Goal: Information Seeking & Learning: Find contact information

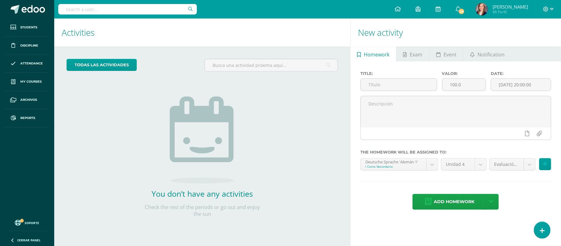
click at [132, 9] on input "text" at bounding box center [127, 9] width 139 height 10
type input "diego arias"
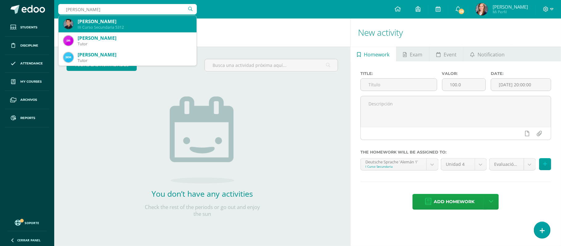
click at [119, 31] on div "Diego Alejandro Arias Monroy III Curso Secundaria 5312" at bounding box center [127, 24] width 128 height 17
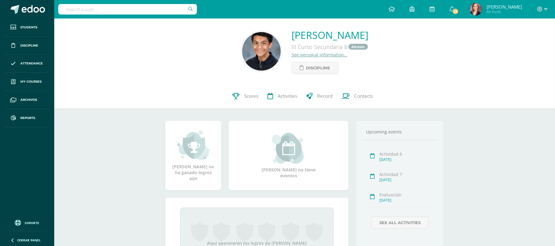
click at [292, 55] on link "See personal information…" at bounding box center [320, 55] width 56 height 6
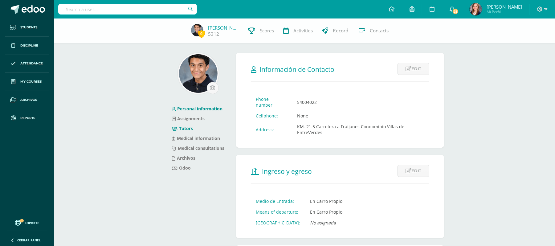
click at [182, 126] on link "Tutors" at bounding box center [182, 128] width 21 height 6
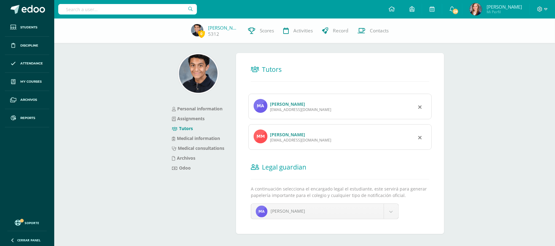
drag, startPoint x: 321, startPoint y: 110, endPoint x: 269, endPoint y: 110, distance: 52.4
click at [269, 110] on div "Marco Antonio Arias Corado transparias@hotmail.com" at bounding box center [339, 107] width 183 height 26
click at [324, 109] on div "transparias@hotmail.com" at bounding box center [300, 109] width 61 height 5
drag, startPoint x: 323, startPoint y: 109, endPoint x: 276, endPoint y: 112, distance: 47.2
click at [276, 112] on div "transparias@hotmail.com" at bounding box center [300, 109] width 61 height 5
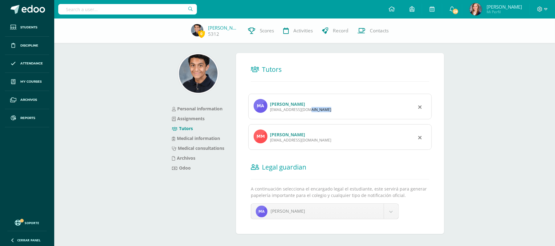
drag, startPoint x: 322, startPoint y: 140, endPoint x: 270, endPoint y: 140, distance: 51.8
click at [270, 140] on div "marilissmonroy@hotmail.com" at bounding box center [300, 139] width 61 height 5
copy div "marilissmonroy@hotmail.com"
click at [142, 9] on input "text" at bounding box center [127, 9] width 139 height 10
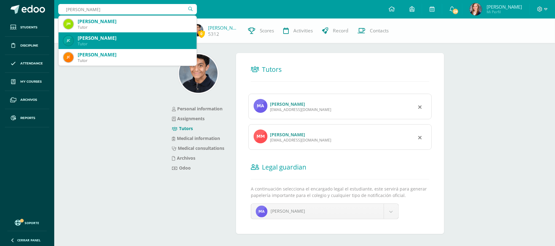
type input "juan pablo alva"
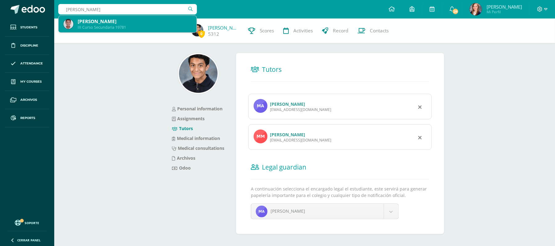
click at [142, 24] on div "Juan Pablo Alvarado Delgado" at bounding box center [135, 21] width 114 height 6
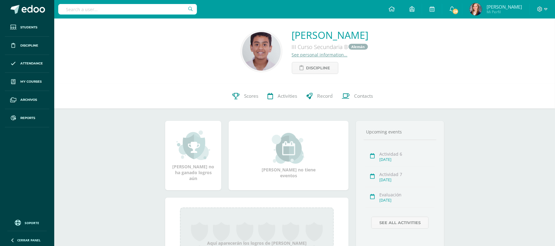
click at [292, 55] on link "See personal information…" at bounding box center [320, 55] width 56 height 6
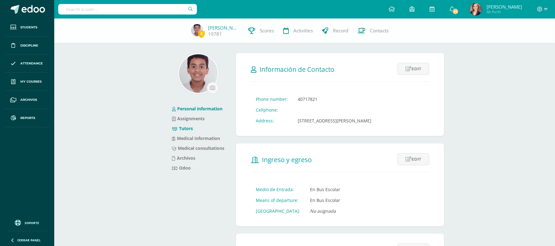
click at [185, 127] on link "Tutors" at bounding box center [182, 128] width 21 height 6
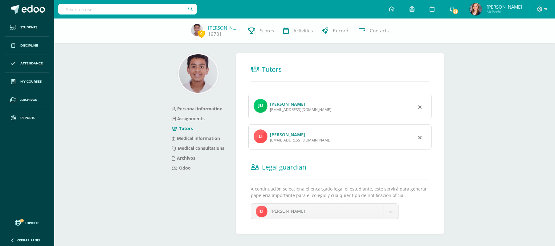
drag, startPoint x: 327, startPoint y: 112, endPoint x: 270, endPoint y: 112, distance: 57.3
click at [270, 112] on div "Juan Carlos Alvarado García jalvarado@prointer.com.gt" at bounding box center [339, 107] width 183 height 26
copy div "jalvarado@prointer.com.gt"
drag, startPoint x: 319, startPoint y: 140, endPoint x: 269, endPoint y: 141, distance: 49.3
click at [269, 141] on div "Lina Fernanda Delgado Giraldo ldelgado@prointer.com.gt" at bounding box center [339, 137] width 183 height 26
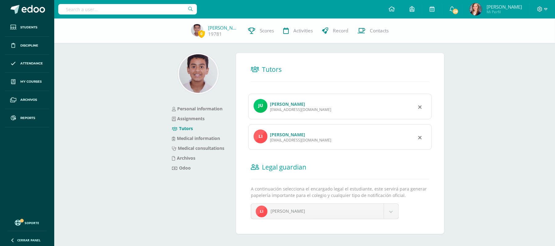
copy div "ldelgado@prointer.com.gt"
click at [162, 8] on input "text" at bounding box center [127, 9] width 139 height 10
type input "paula hernandez"
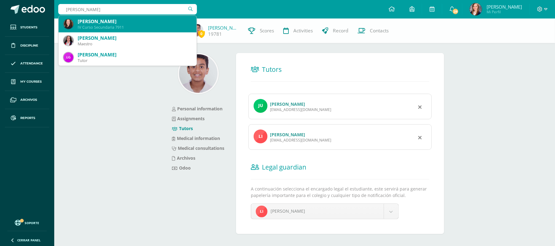
click at [149, 25] on div "IV Curso Secundaria 7911" at bounding box center [135, 27] width 114 height 5
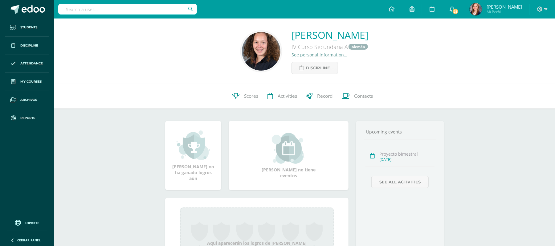
click at [291, 57] on link "See personal information…" at bounding box center [319, 55] width 56 height 6
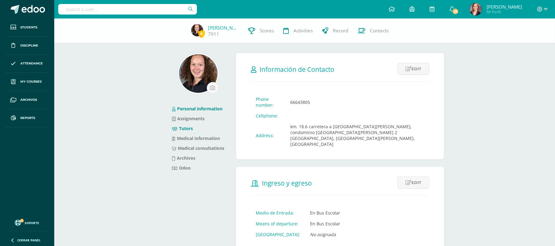
click at [191, 130] on link "Tutors" at bounding box center [182, 128] width 21 height 6
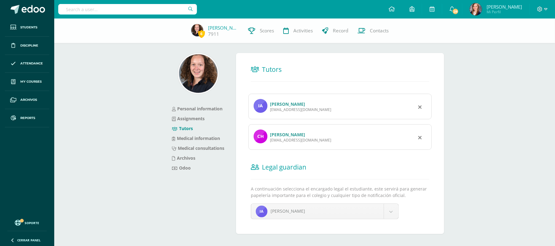
drag, startPoint x: 318, startPoint y: 112, endPoint x: 270, endPoint y: 113, distance: 48.1
click at [270, 113] on div "[PERSON_NAME] [EMAIL_ADDRESS][DOMAIN_NAME]" at bounding box center [339, 107] width 183 height 26
copy div "[EMAIL_ADDRESS][DOMAIN_NAME]"
drag, startPoint x: 317, startPoint y: 140, endPoint x: 270, endPoint y: 141, distance: 47.5
click at [270, 141] on div "[EMAIL_ADDRESS][DOMAIN_NAME]" at bounding box center [300, 139] width 61 height 5
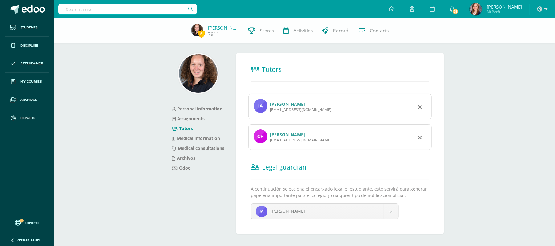
copy div "[EMAIL_ADDRESS][DOMAIN_NAME]"
click at [132, 6] on input "text" at bounding box center [127, 9] width 139 height 10
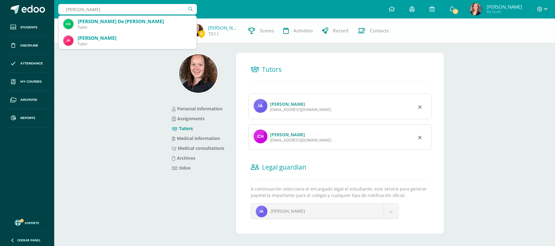
type input "[PERSON_NAME]"
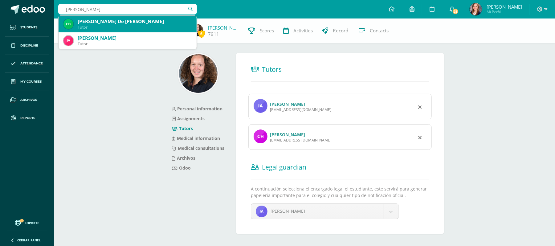
click at [128, 24] on div "[PERSON_NAME] De [PERSON_NAME]" at bounding box center [135, 21] width 114 height 6
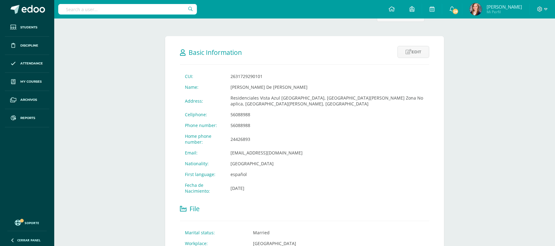
scroll to position [84, 0]
drag, startPoint x: 258, startPoint y: 114, endPoint x: 235, endPoint y: 115, distance: 23.1
click at [235, 115] on td "56088988" at bounding box center [328, 114] width 204 height 11
copy td "56088988"
